Goal: Check status: Check status

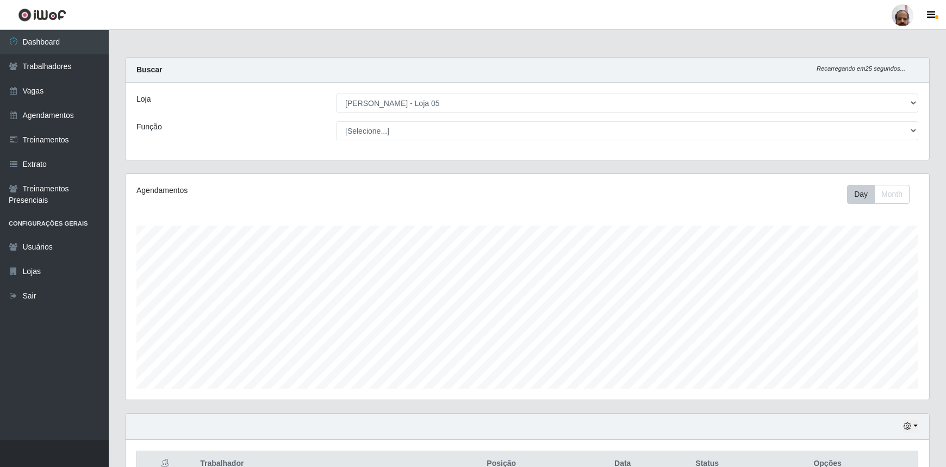
select select "252"
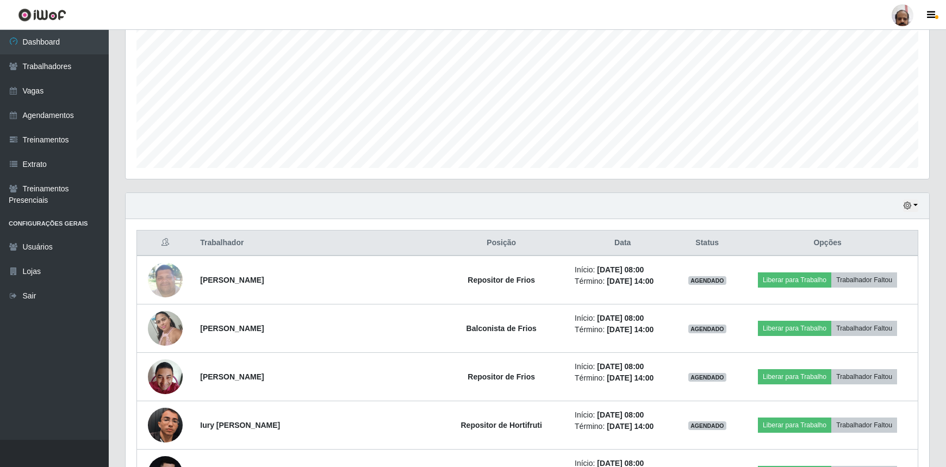
scroll to position [148, 0]
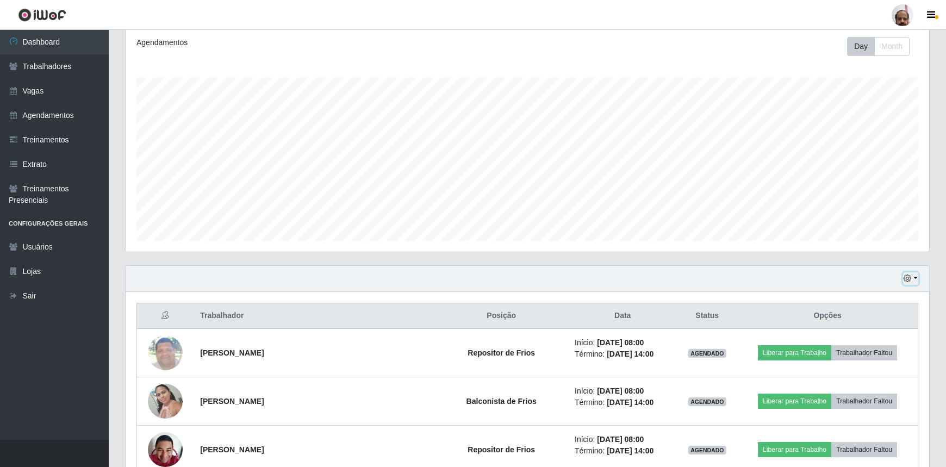
click at [913, 277] on button "button" at bounding box center [911, 279] width 15 height 13
click at [857, 299] on button "Hoje" at bounding box center [874, 298] width 86 height 23
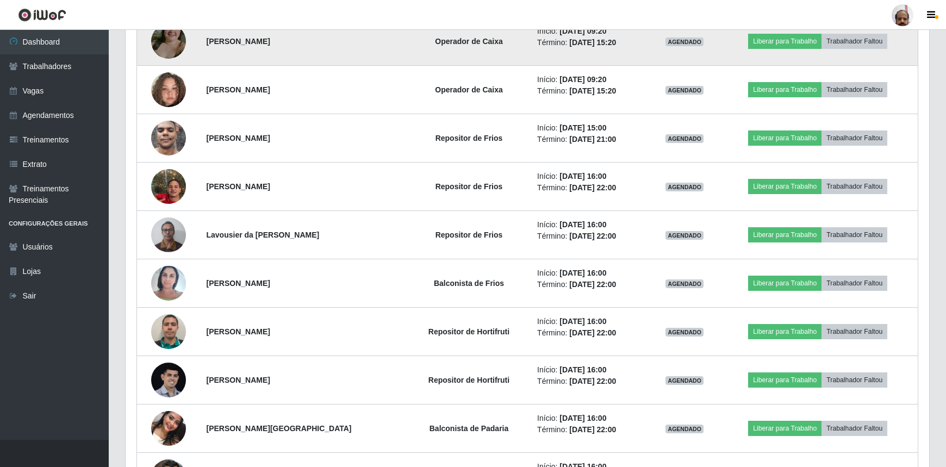
scroll to position [1137, 0]
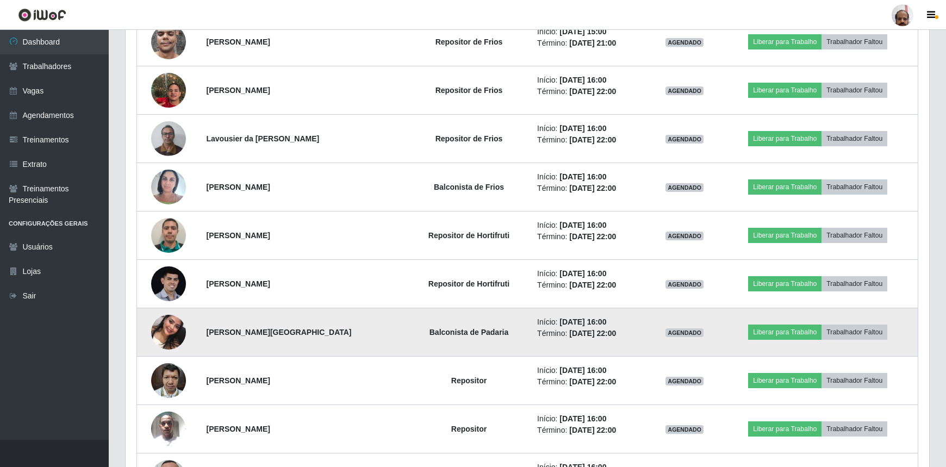
click at [173, 326] on img at bounding box center [168, 332] width 35 height 62
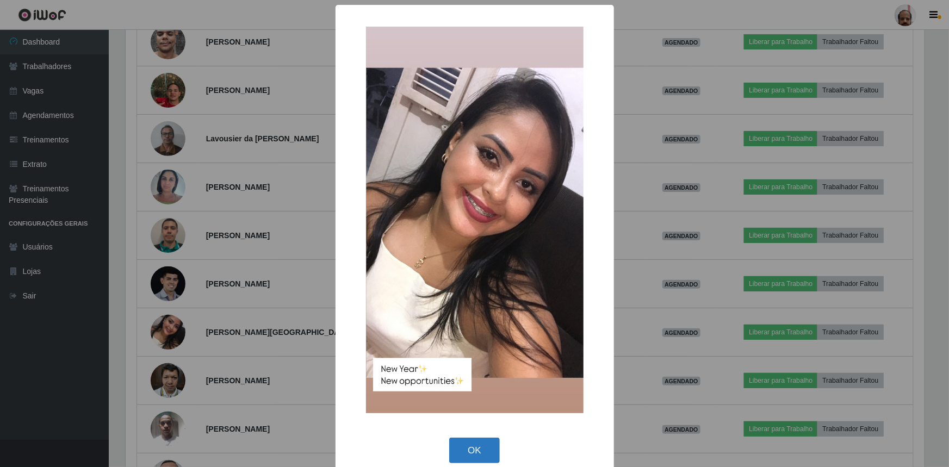
click at [473, 450] on button "OK" at bounding box center [474, 451] width 51 height 26
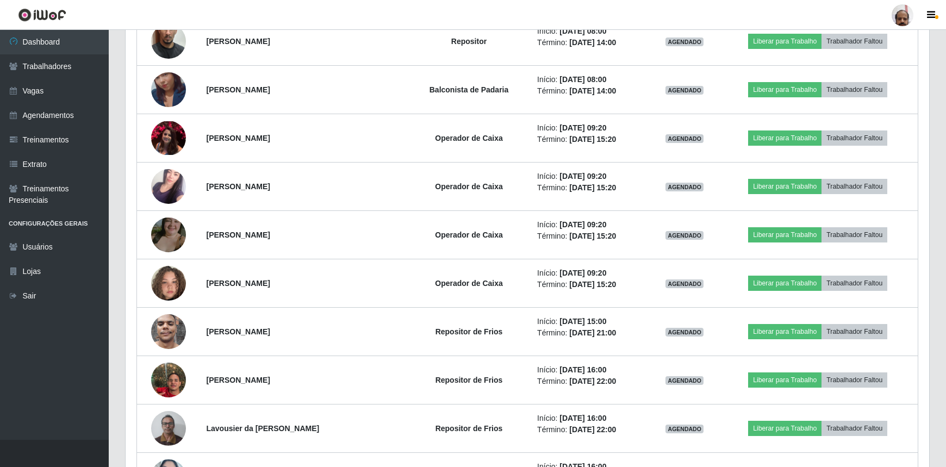
scroll to position [840, 0]
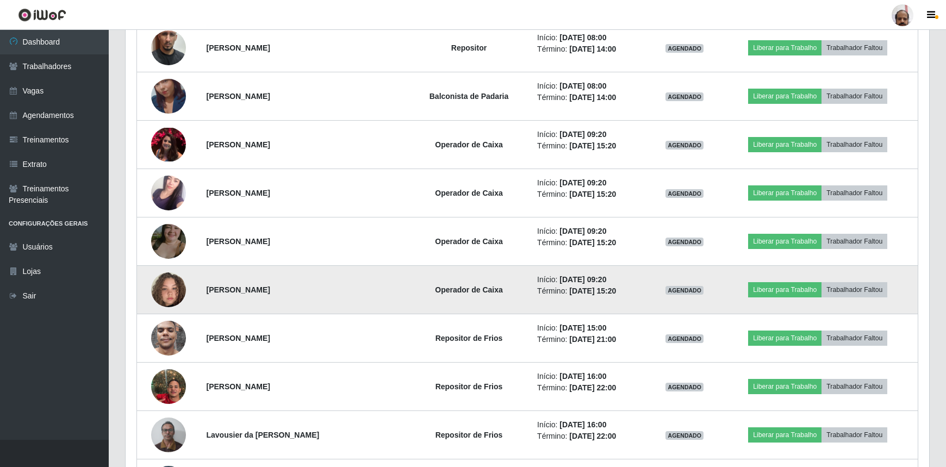
click at [173, 288] on img at bounding box center [168, 290] width 35 height 62
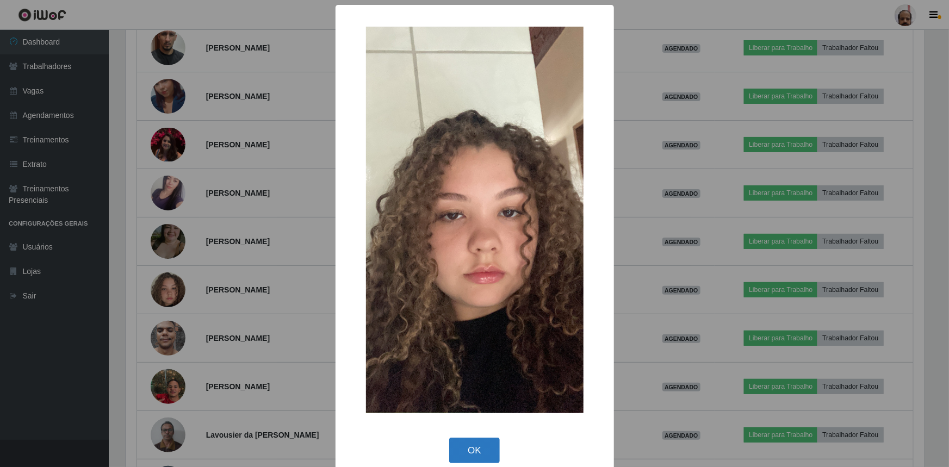
click at [468, 448] on button "OK" at bounding box center [474, 451] width 51 height 26
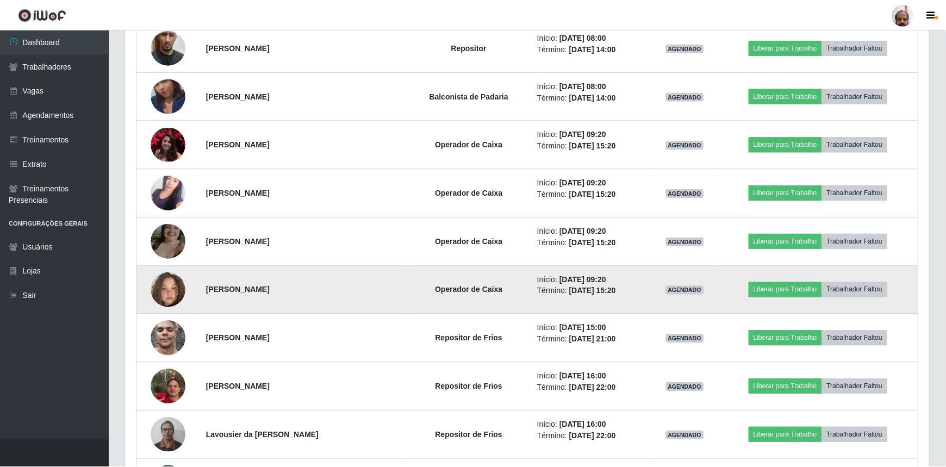
scroll to position [226, 804]
click at [176, 288] on img at bounding box center [168, 290] width 35 height 62
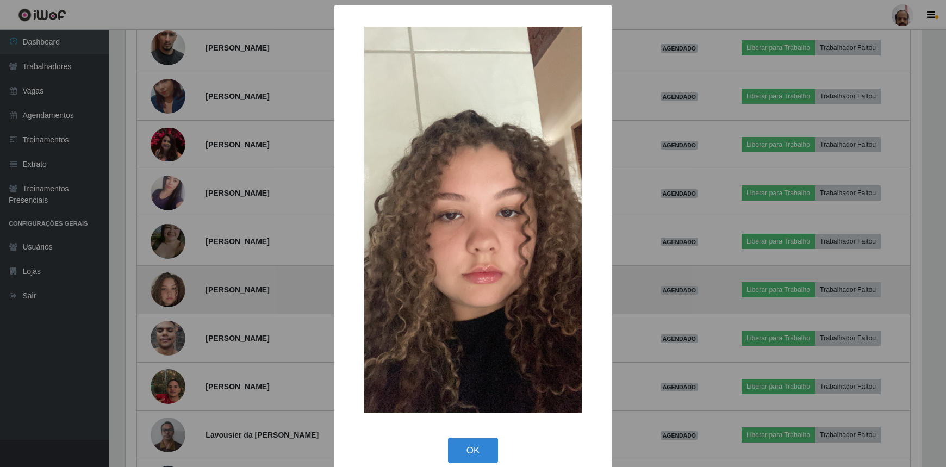
scroll to position [226, 799]
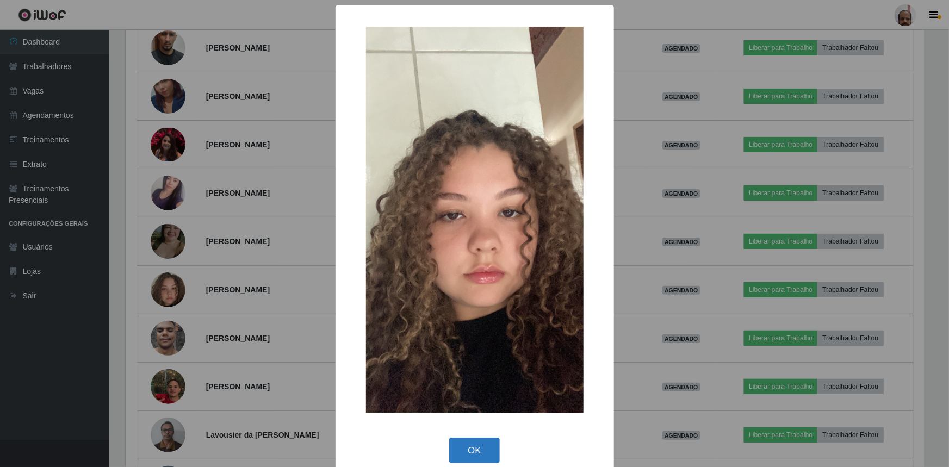
click at [474, 455] on button "OK" at bounding box center [474, 451] width 51 height 26
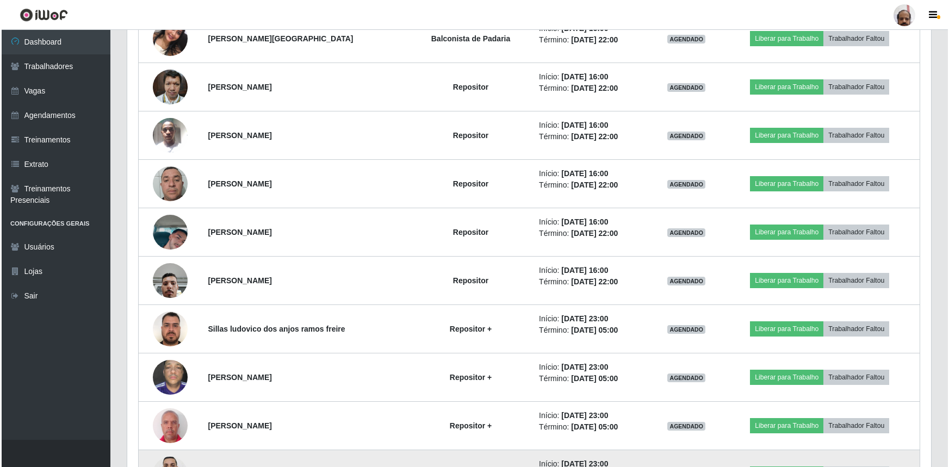
scroll to position [1310, 0]
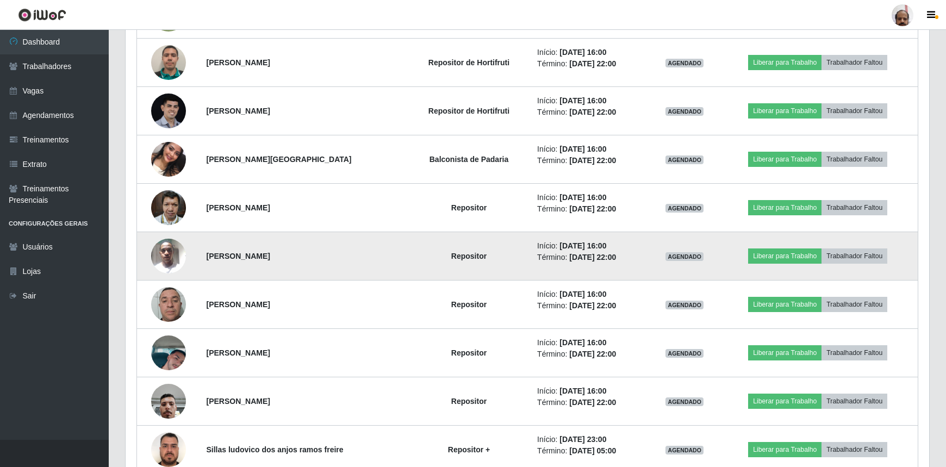
click at [168, 258] on img at bounding box center [168, 256] width 35 height 46
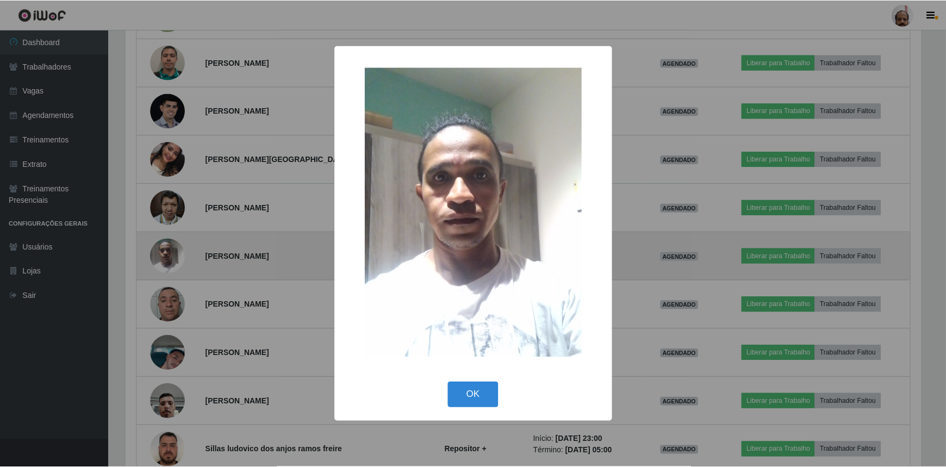
scroll to position [226, 799]
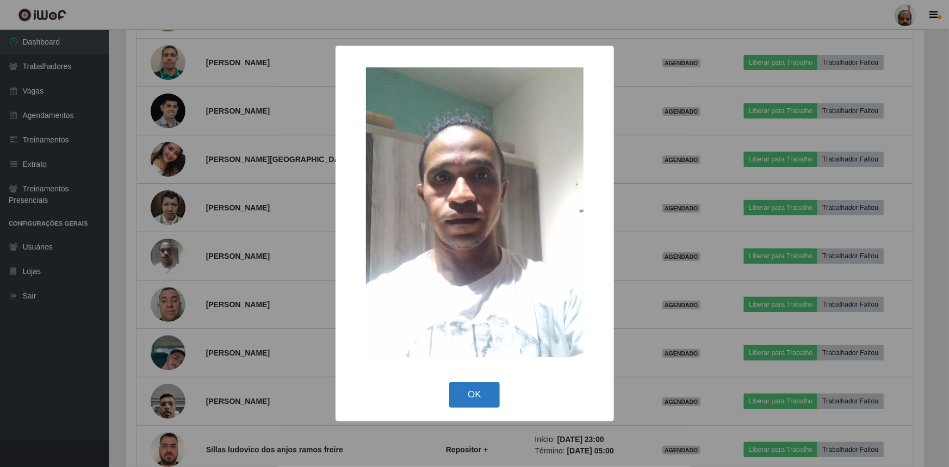
click at [477, 395] on button "OK" at bounding box center [474, 395] width 51 height 26
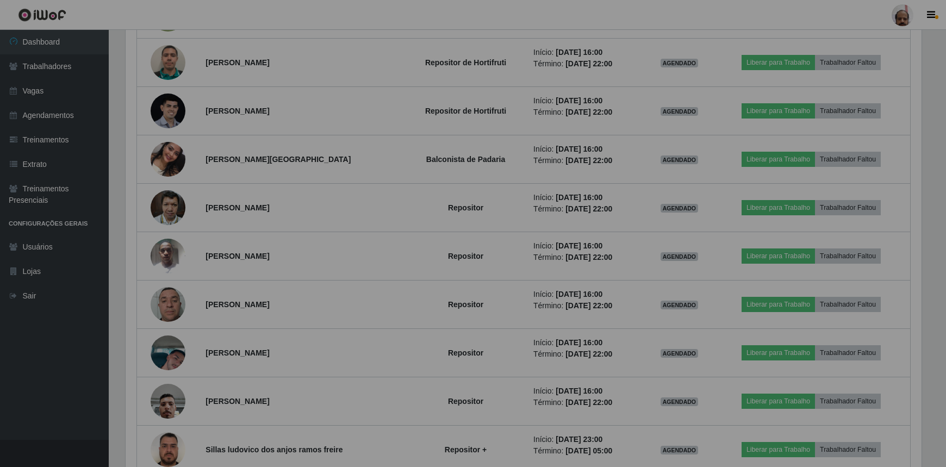
scroll to position [226, 804]
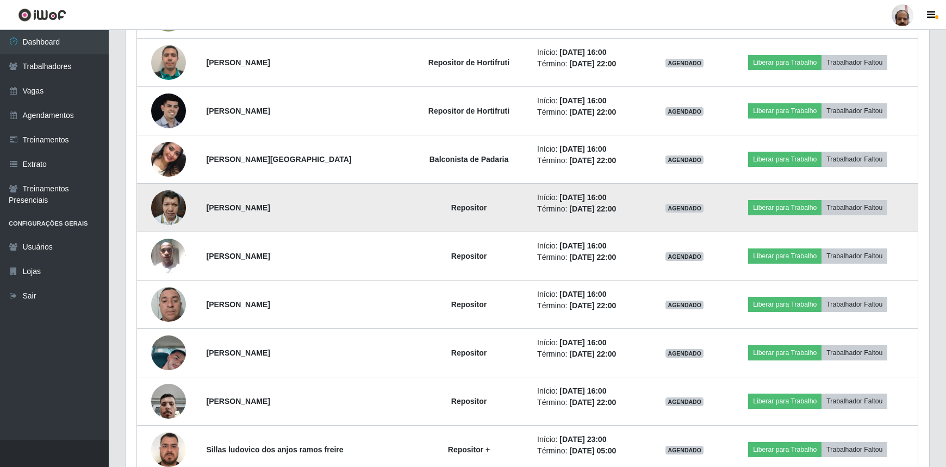
click at [157, 209] on img at bounding box center [168, 207] width 35 height 46
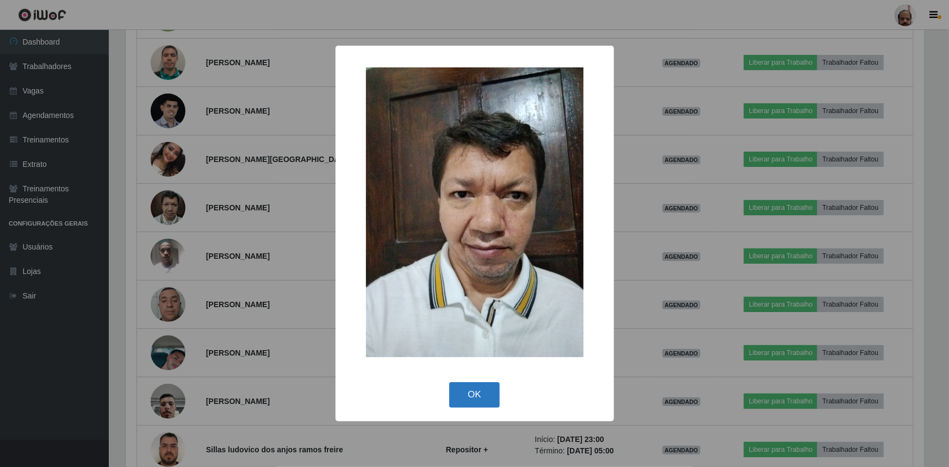
click at [479, 399] on button "OK" at bounding box center [474, 395] width 51 height 26
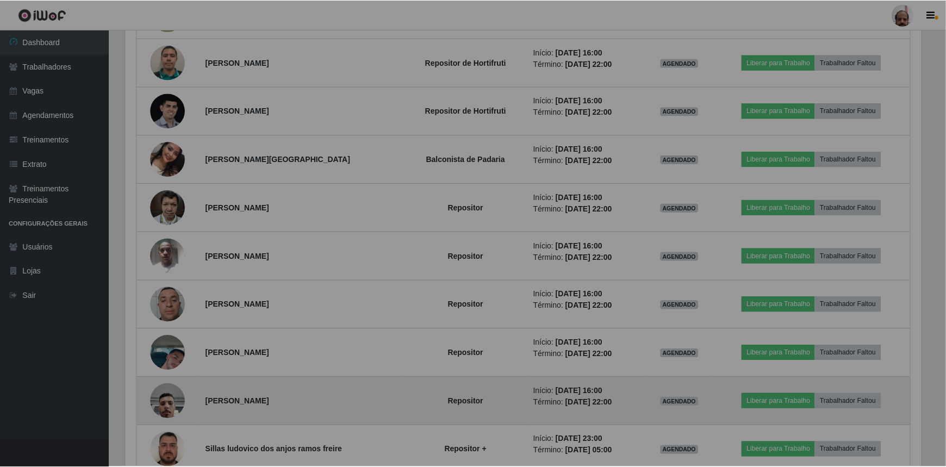
scroll to position [226, 804]
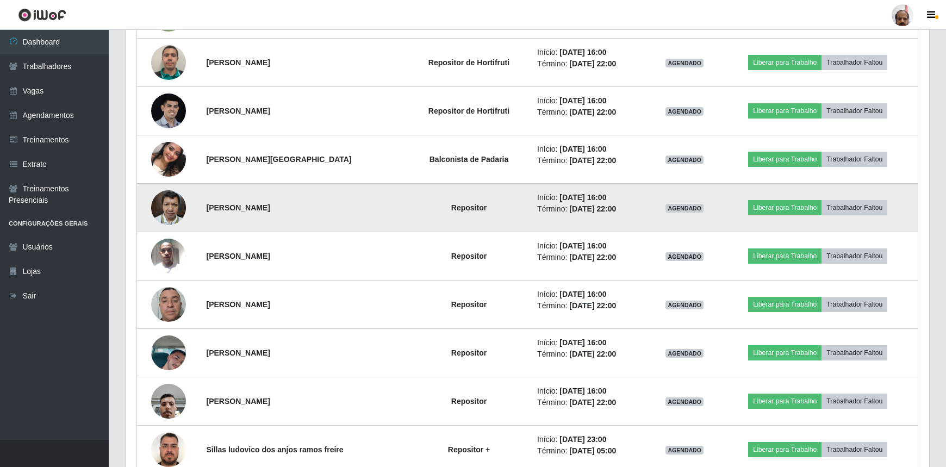
click at [171, 201] on img at bounding box center [168, 207] width 35 height 46
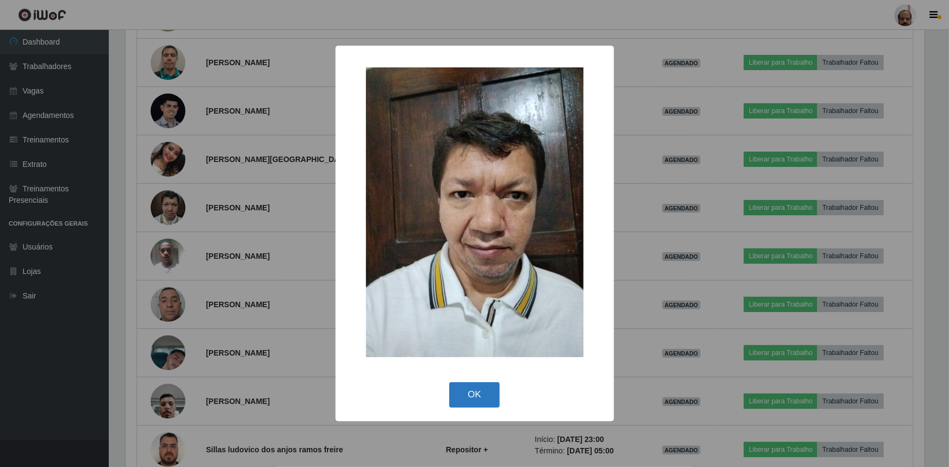
click at [465, 392] on button "OK" at bounding box center [474, 395] width 51 height 26
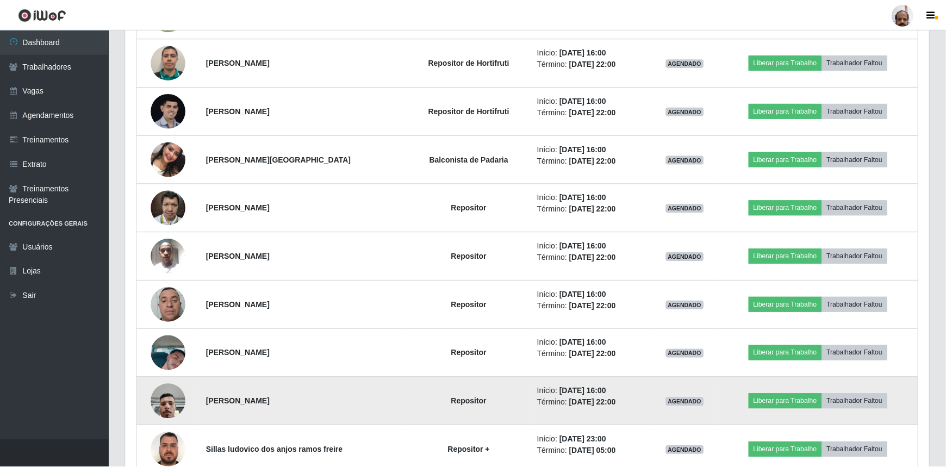
scroll to position [226, 804]
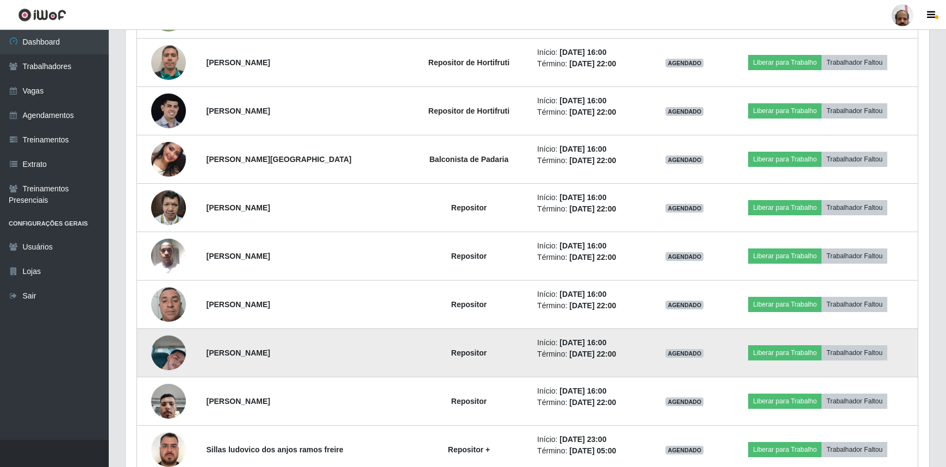
click at [169, 348] on img at bounding box center [168, 353] width 35 height 62
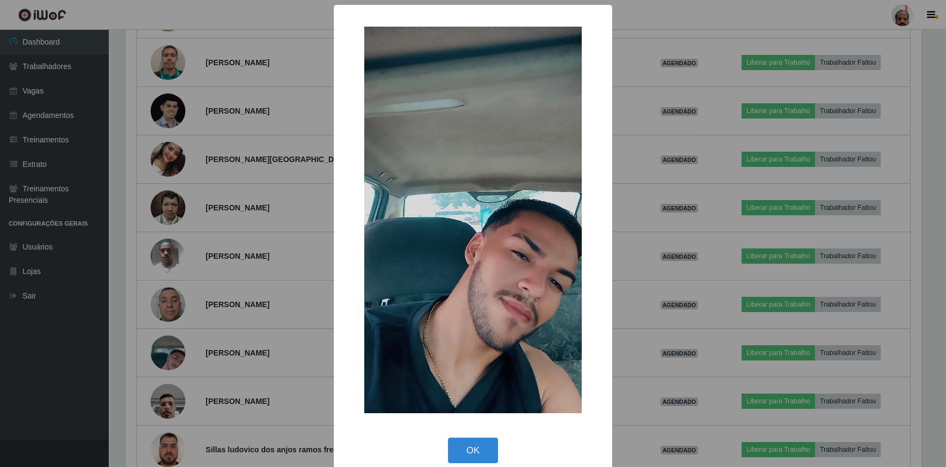
scroll to position [226, 799]
click at [460, 457] on button "OK" at bounding box center [474, 451] width 51 height 26
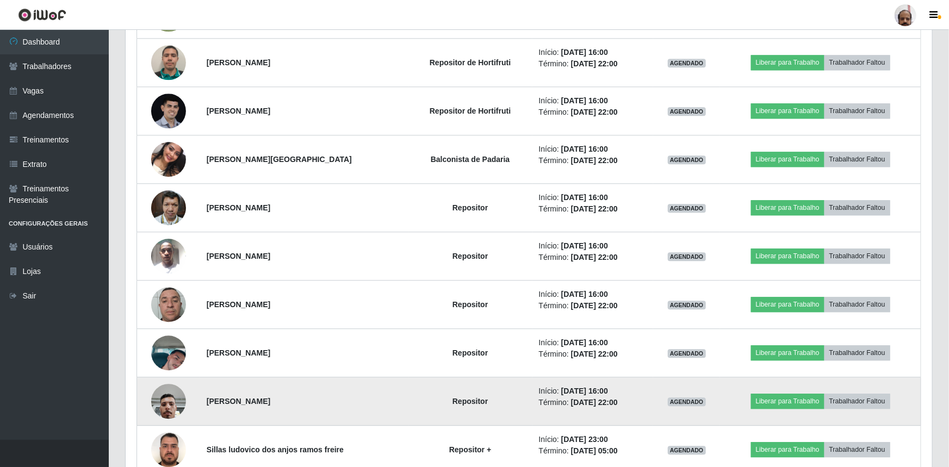
scroll to position [226, 804]
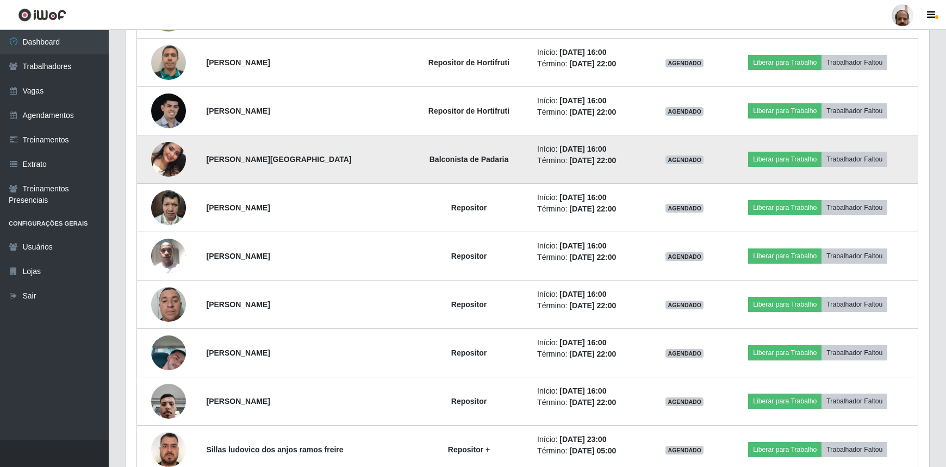
click at [168, 157] on img at bounding box center [168, 159] width 35 height 62
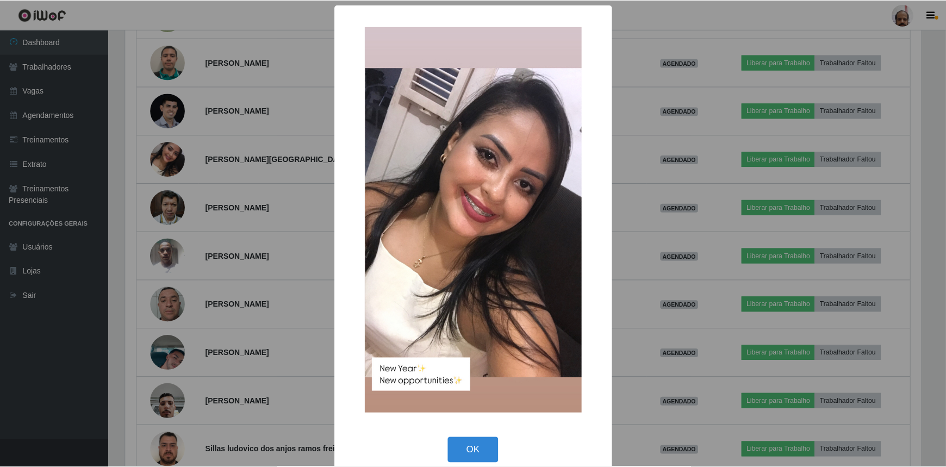
scroll to position [226, 799]
click at [471, 455] on button "OK" at bounding box center [474, 451] width 51 height 26
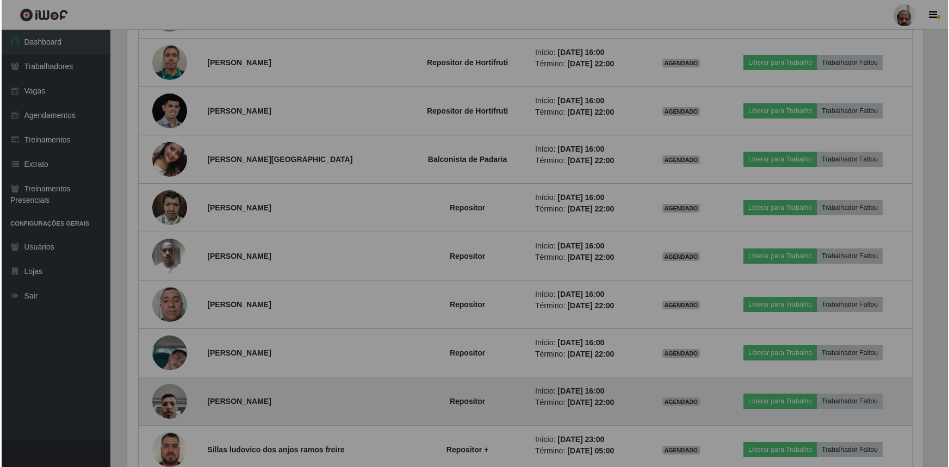
scroll to position [226, 804]
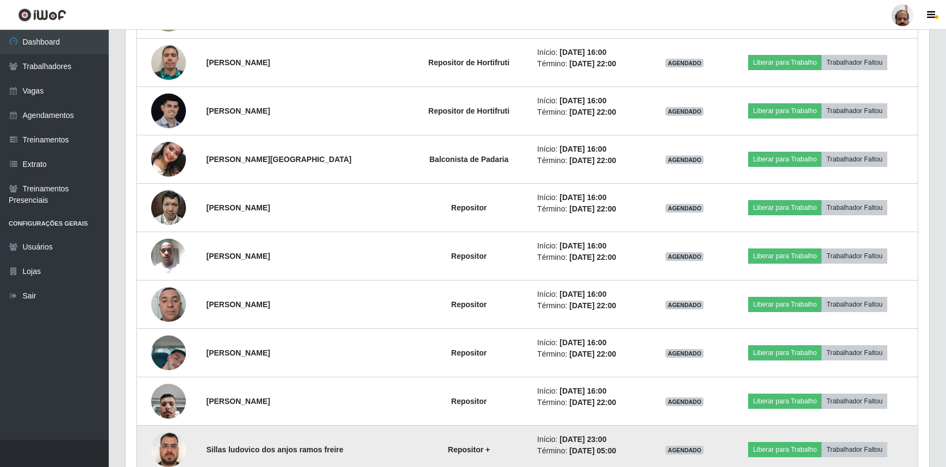
click at [166, 443] on img at bounding box center [168, 450] width 35 height 62
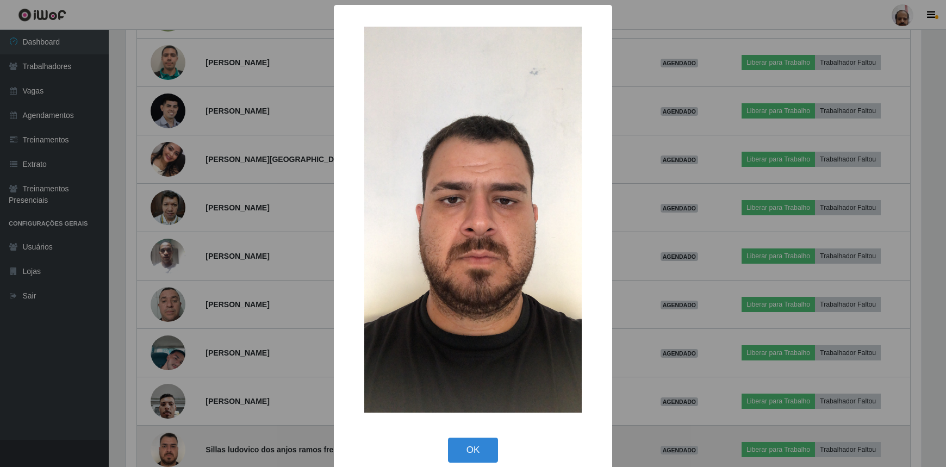
scroll to position [226, 799]
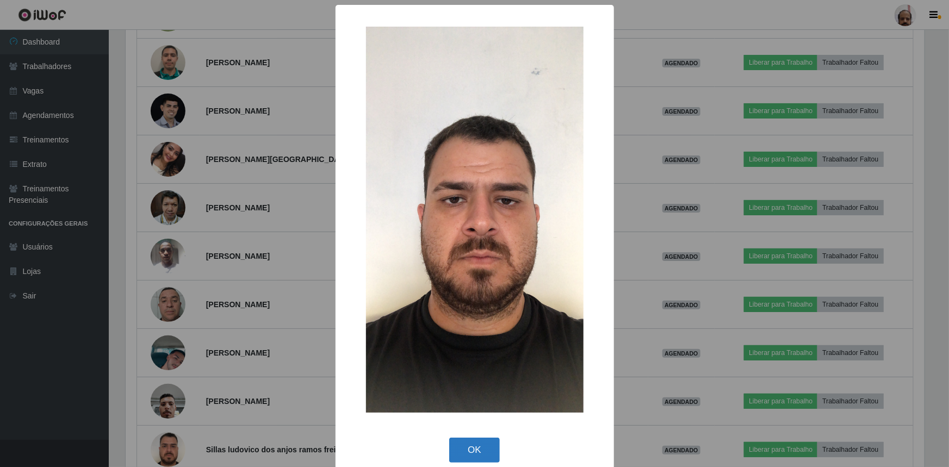
click at [464, 448] on button "OK" at bounding box center [474, 451] width 51 height 26
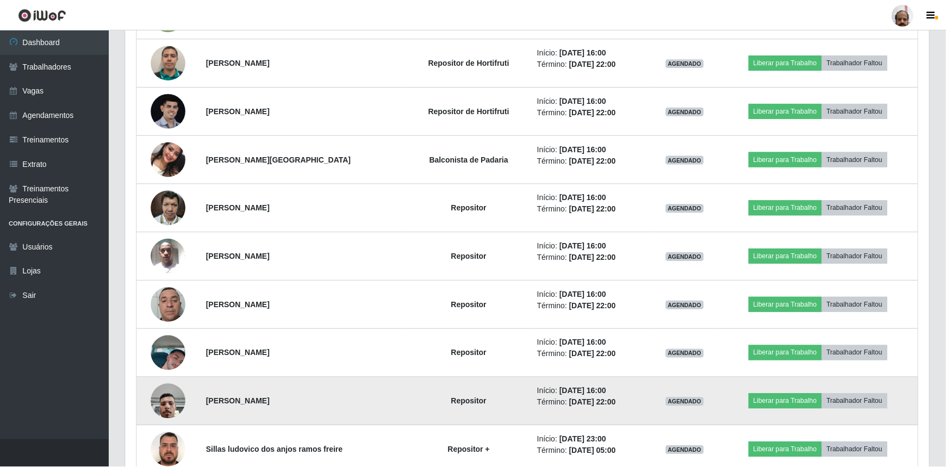
scroll to position [226, 804]
click at [177, 397] on img at bounding box center [168, 401] width 35 height 46
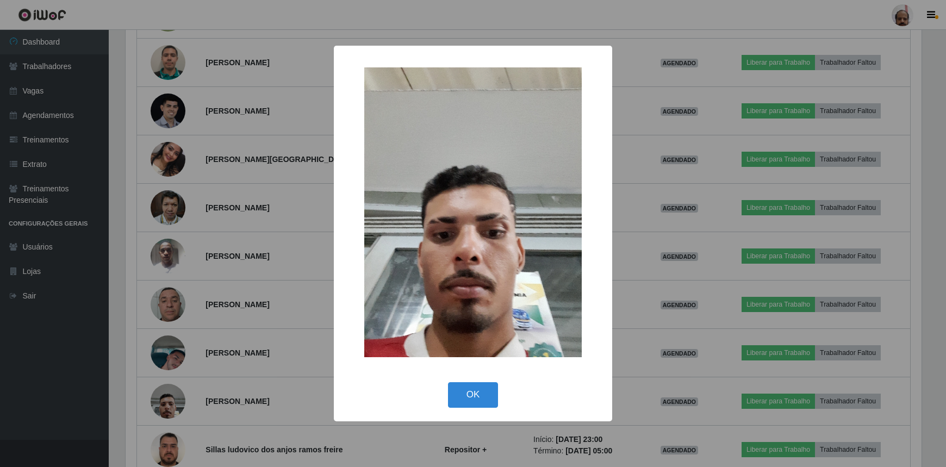
scroll to position [226, 799]
click at [470, 395] on button "OK" at bounding box center [474, 395] width 51 height 26
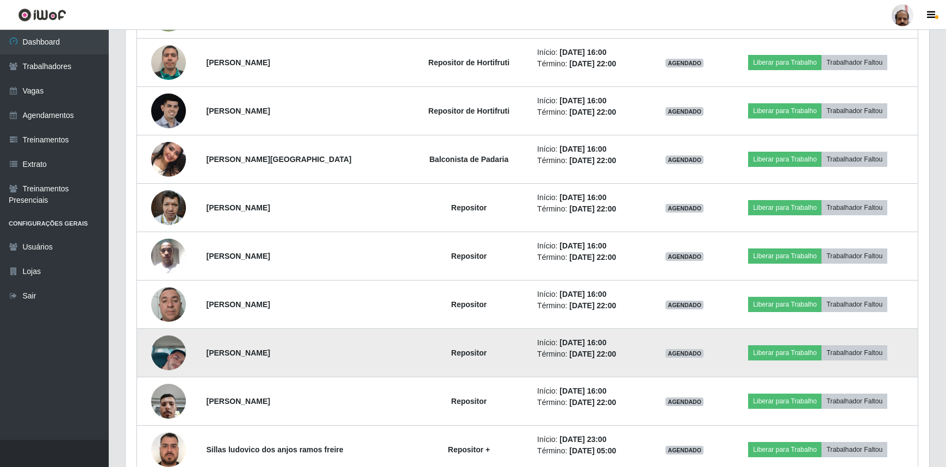
scroll to position [1211, 0]
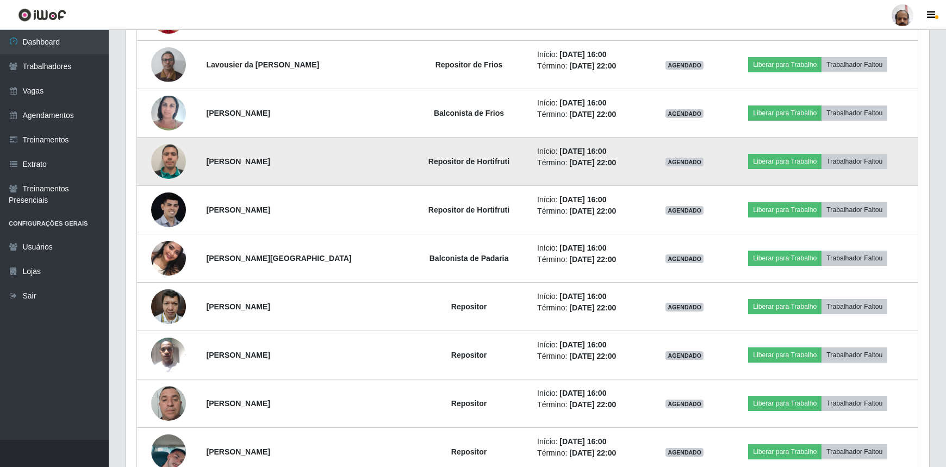
click at [165, 166] on img at bounding box center [168, 161] width 35 height 35
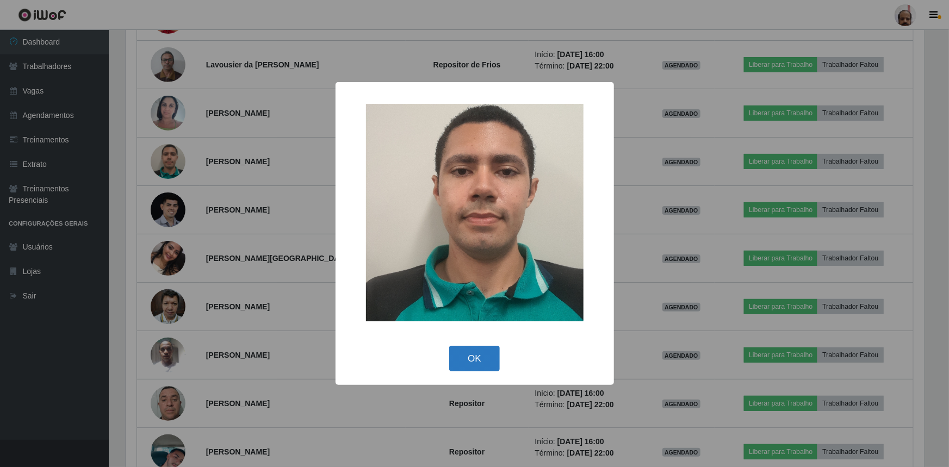
click at [466, 359] on button "OK" at bounding box center [474, 359] width 51 height 26
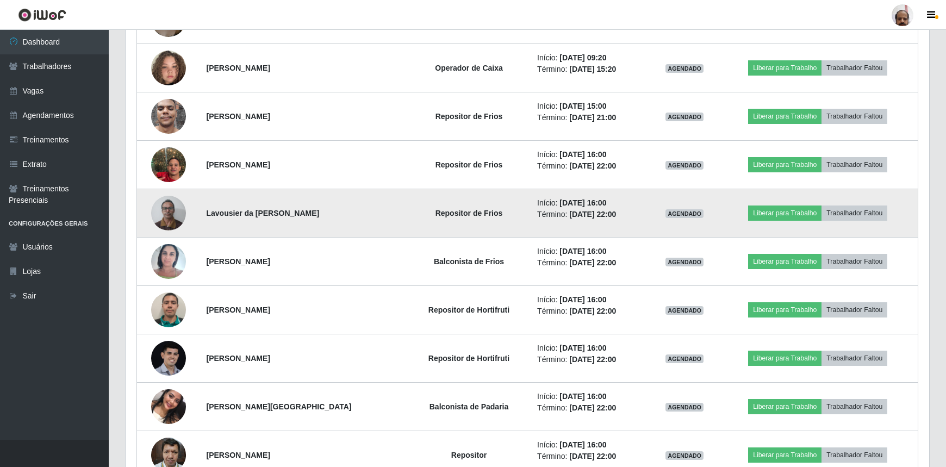
click at [162, 211] on img at bounding box center [168, 213] width 35 height 46
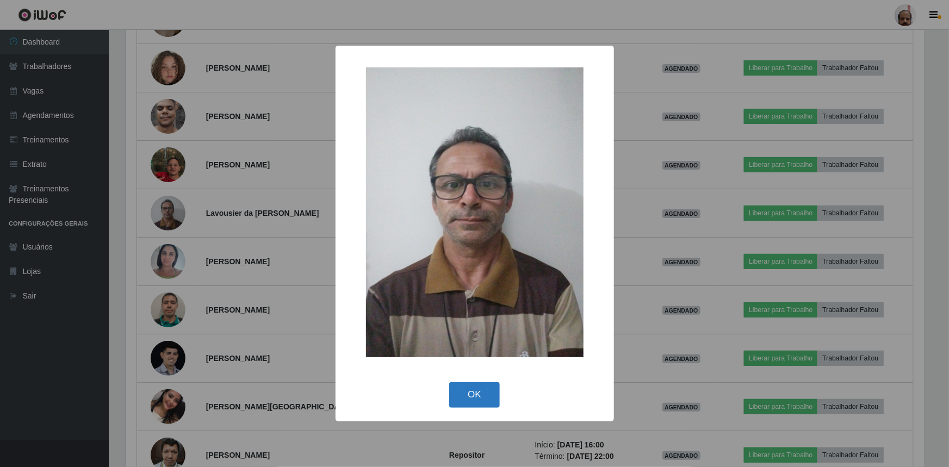
click at [478, 392] on button "OK" at bounding box center [474, 395] width 51 height 26
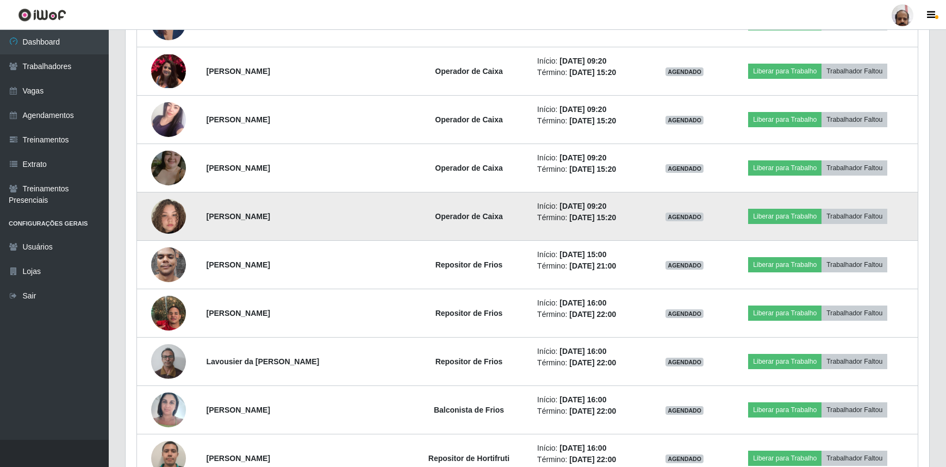
click at [173, 213] on img at bounding box center [168, 216] width 35 height 62
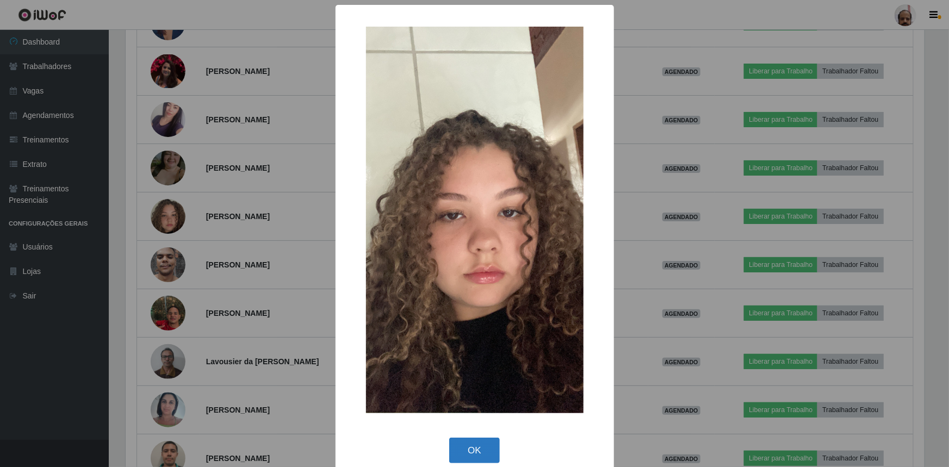
click at [474, 451] on button "OK" at bounding box center [474, 451] width 51 height 26
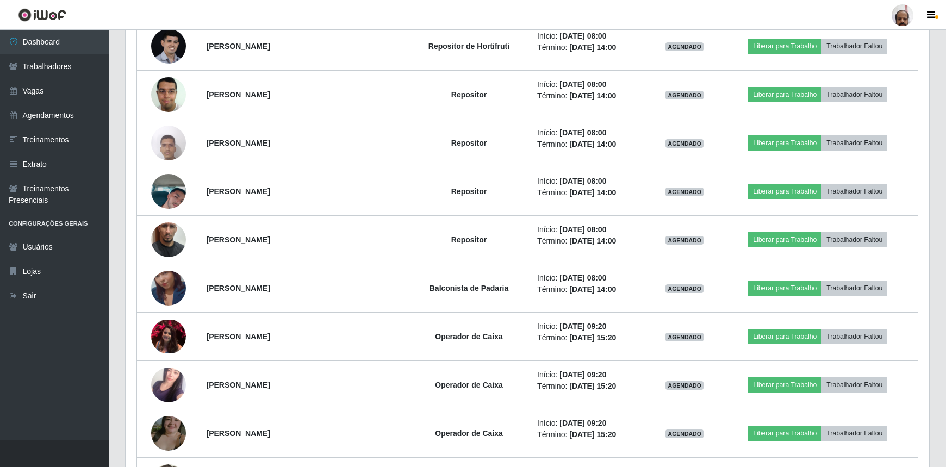
scroll to position [518, 0]
